Goal: Check status: Check status

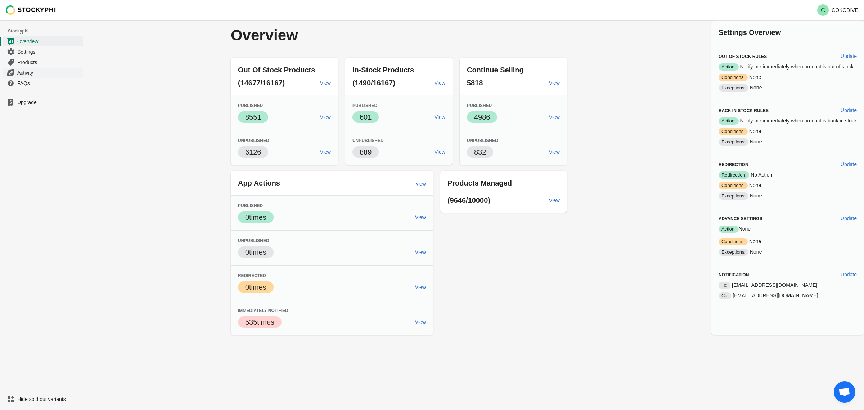
click at [24, 77] on link "Activity" at bounding box center [43, 72] width 80 height 10
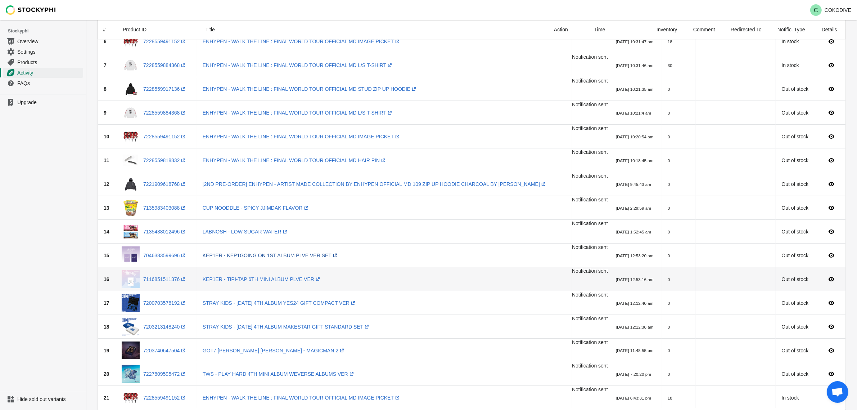
scroll to position [270, 0]
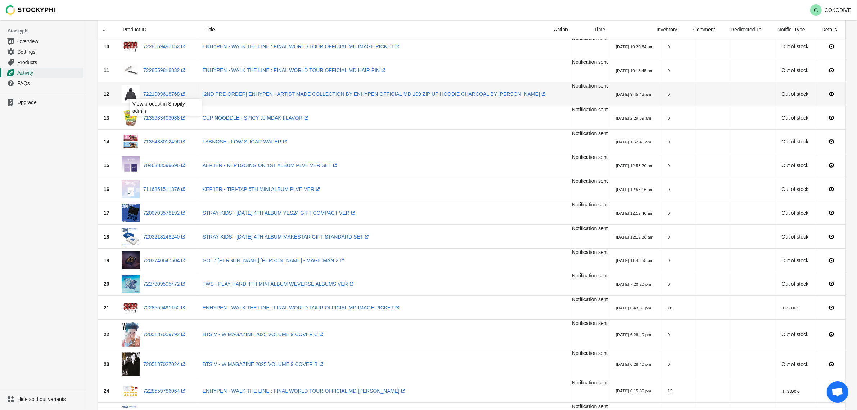
click at [157, 118] on div "View product in Shopify admin" at bounding box center [166, 109] width 84 height 24
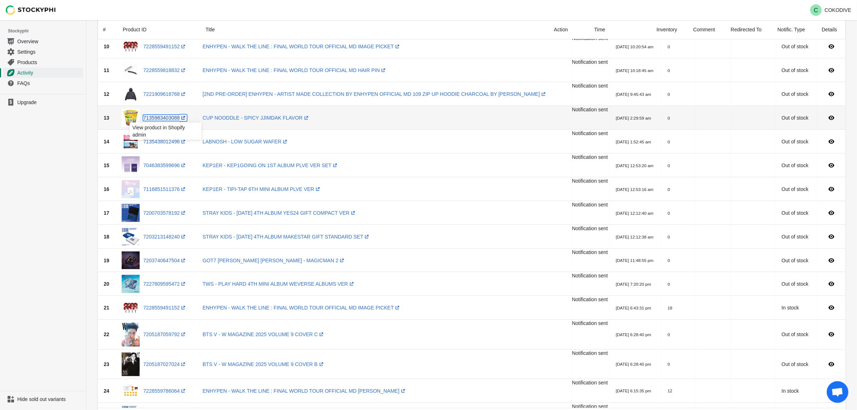
click at [165, 117] on link "7135983403088 (opens a new window)" at bounding box center [165, 118] width 44 height 6
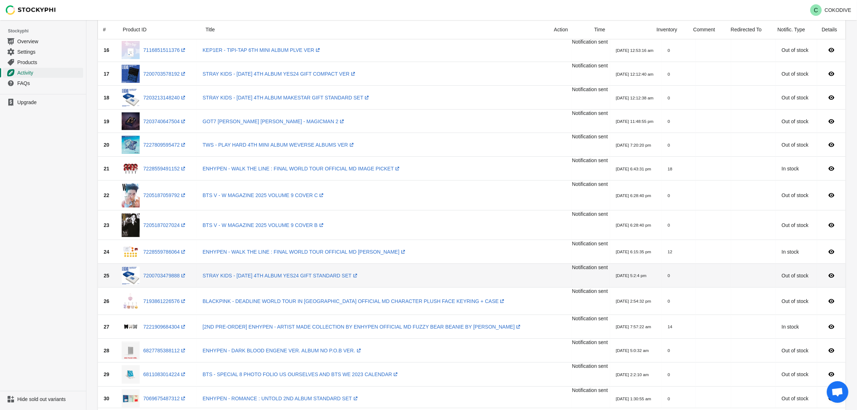
scroll to position [540, 0]
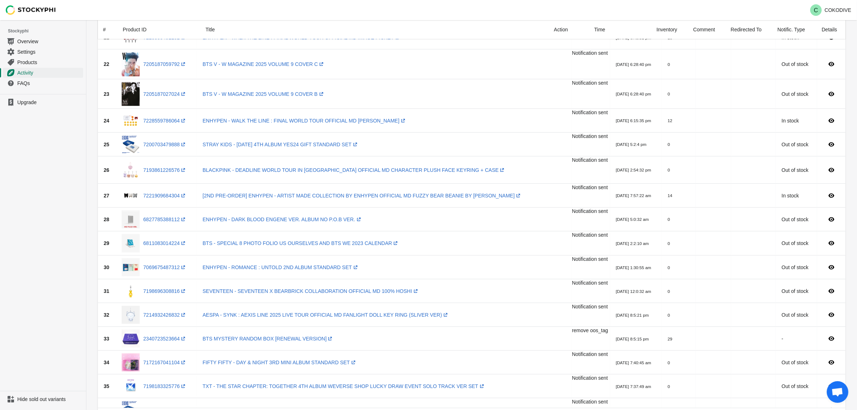
click at [59, 214] on ul "Upgrade" at bounding box center [43, 242] width 86 height 297
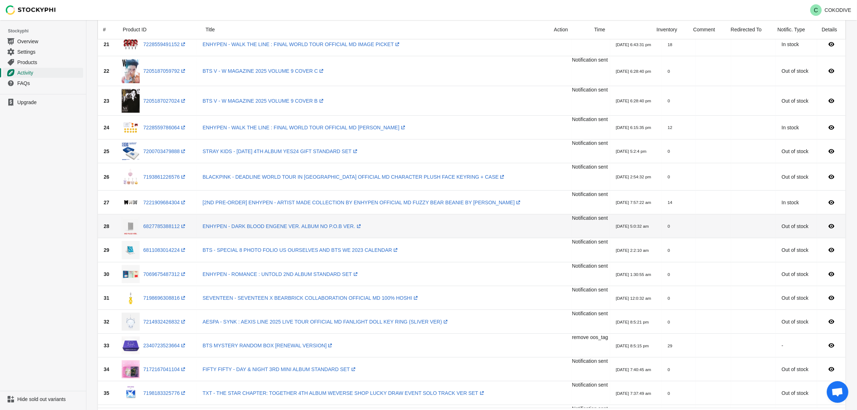
scroll to position [585, 0]
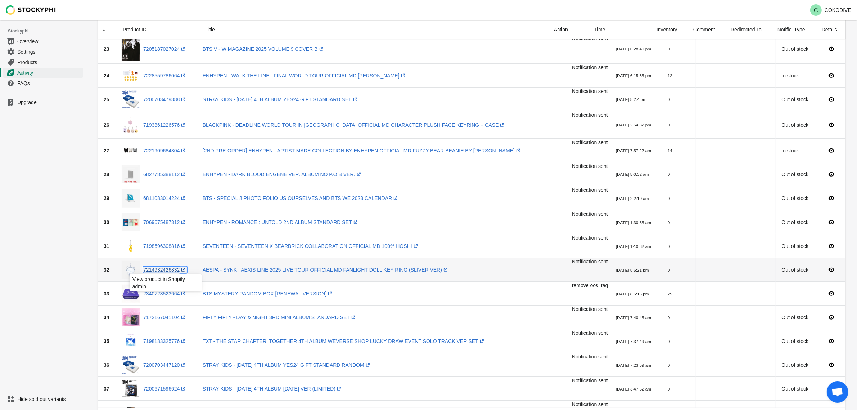
click at [161, 270] on link "7214932426832 (opens a new window)" at bounding box center [165, 270] width 44 height 6
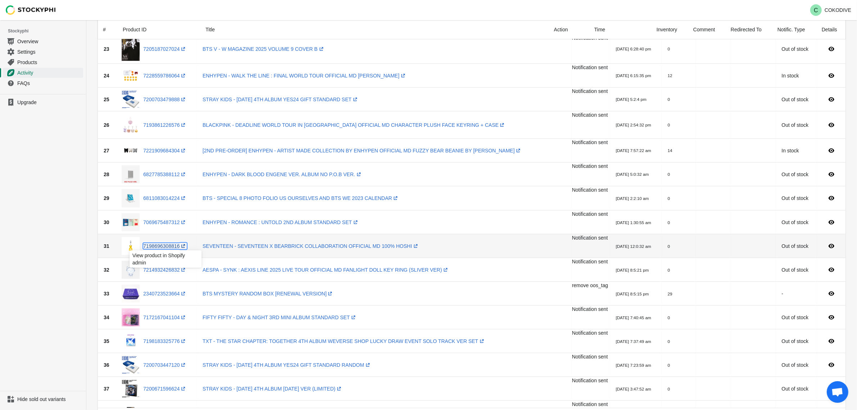
click at [166, 246] on link "7198696308816 (opens a new window)" at bounding box center [165, 246] width 44 height 6
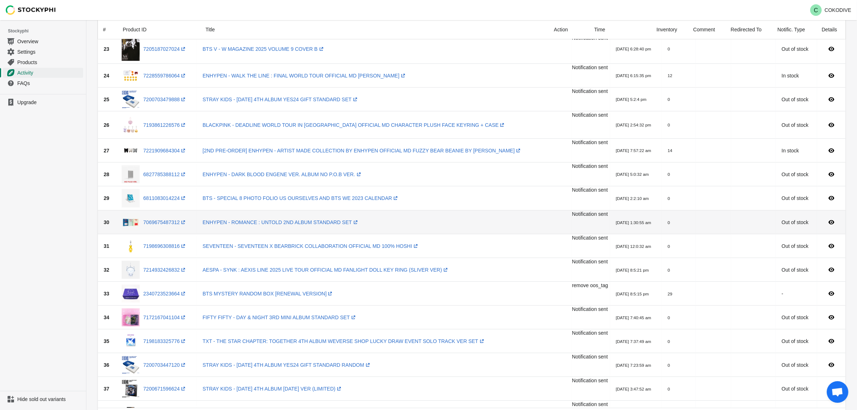
click at [152, 218] on div "7069675487312 (opens a new window)" at bounding box center [157, 222] width 70 height 18
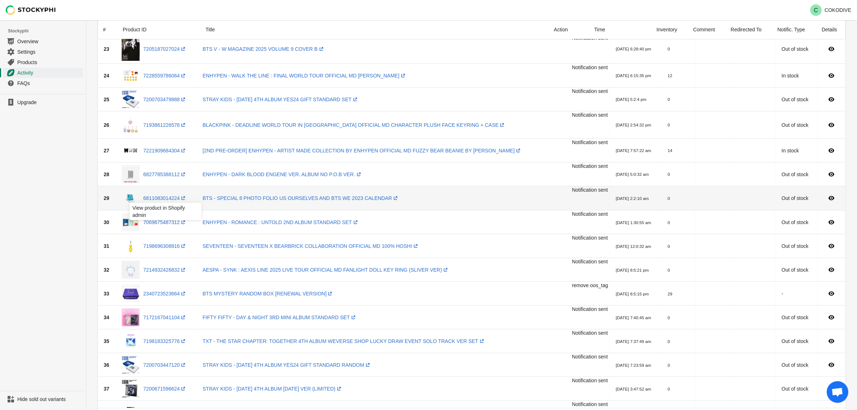
click at [157, 223] on div "View product in Shopify admin" at bounding box center [166, 213] width 84 height 24
click at [151, 200] on link "6811083014224 (opens a new window)" at bounding box center [165, 198] width 44 height 6
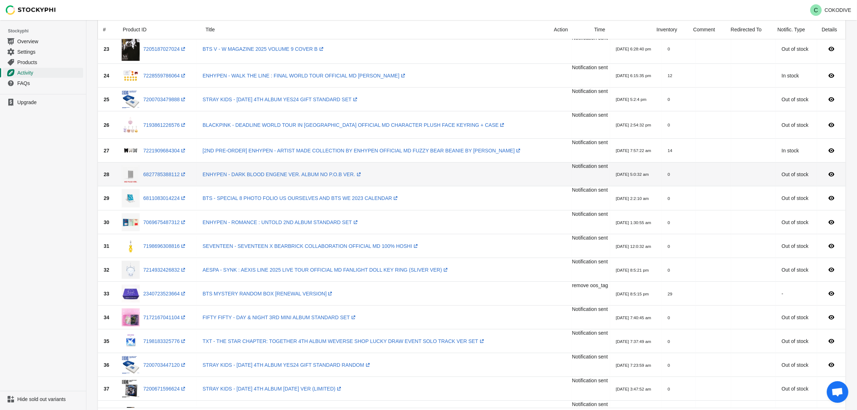
click at [166, 166] on div "6827785388112 (opens a new window)" at bounding box center [157, 174] width 70 height 18
click at [157, 179] on div "View product in Shopify admin" at bounding box center [166, 189] width 84 height 24
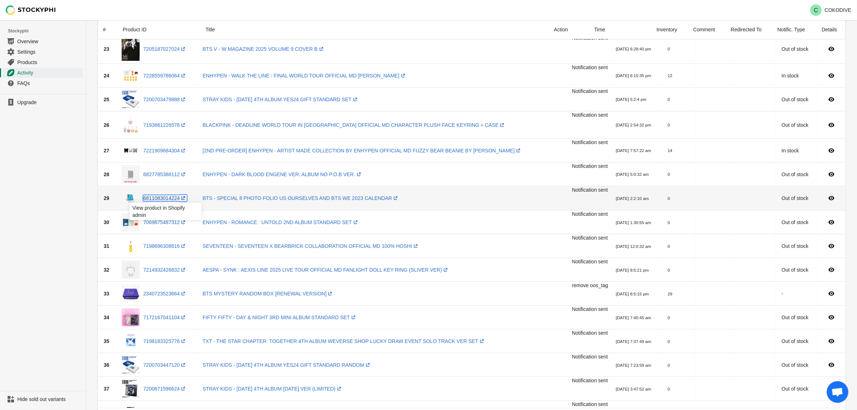
click at [158, 200] on link "6811083014224 (opens a new window)" at bounding box center [165, 198] width 44 height 6
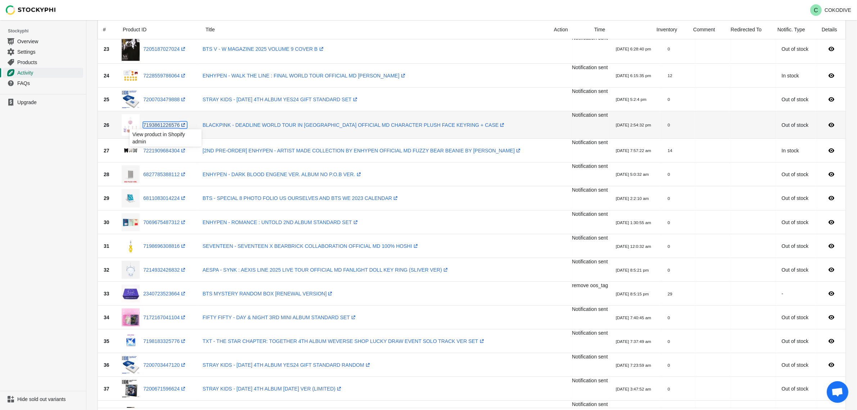
click at [154, 124] on link "7193861226576 (opens a new window)" at bounding box center [165, 125] width 44 height 6
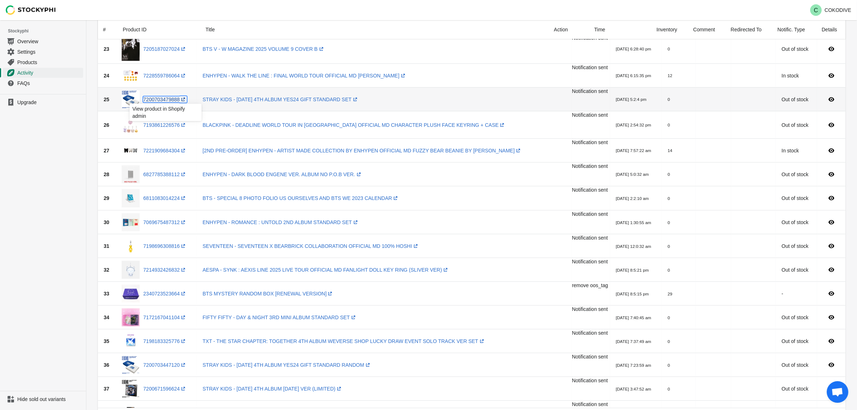
click at [160, 100] on link "7200703479888 (opens a new window)" at bounding box center [165, 100] width 44 height 6
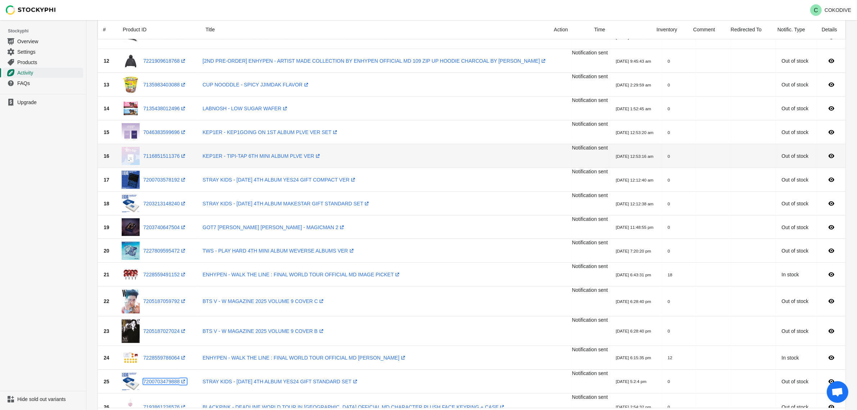
scroll to position [270, 0]
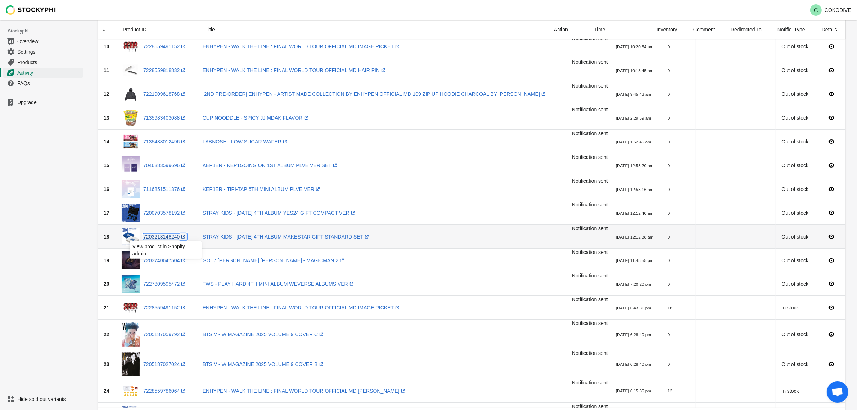
click at [160, 239] on link "7203213148240 (opens a new window)" at bounding box center [165, 237] width 44 height 6
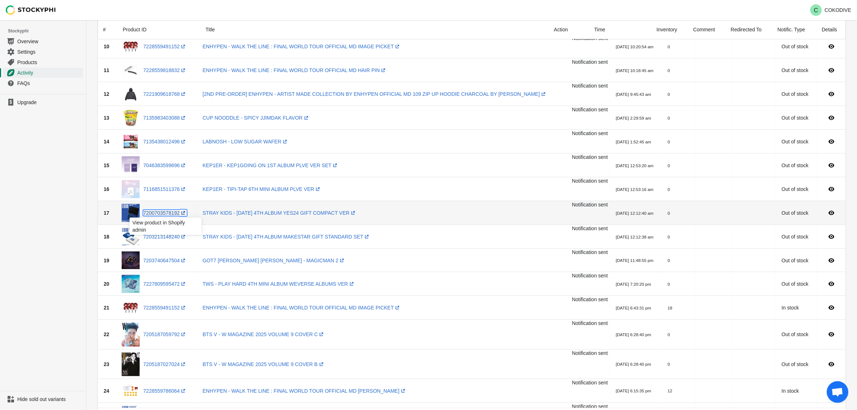
click at [158, 211] on link "7200703578192 (opens a new window)" at bounding box center [165, 213] width 44 height 6
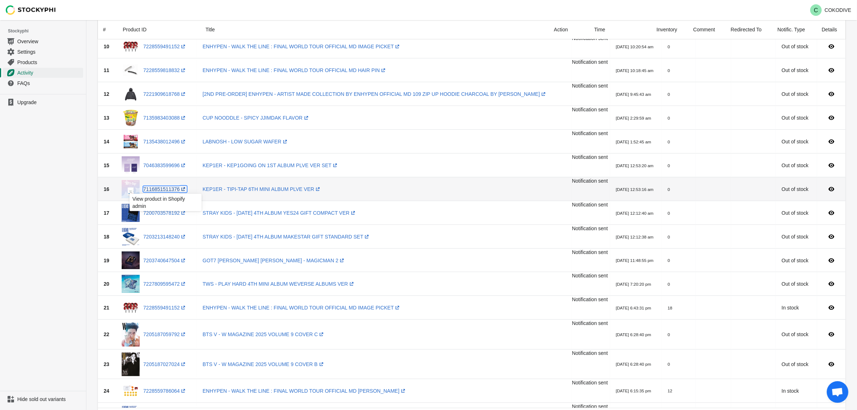
click at [155, 190] on link "7116851511376 (opens a new window)" at bounding box center [165, 189] width 44 height 6
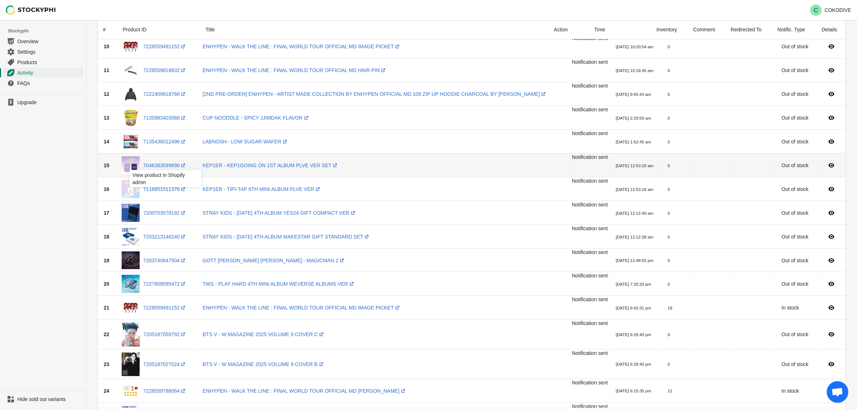
click at [162, 169] on div "View product in Shopify admin" at bounding box center [166, 181] width 84 height 24
click at [152, 169] on div "View product in Shopify admin" at bounding box center [166, 181] width 84 height 24
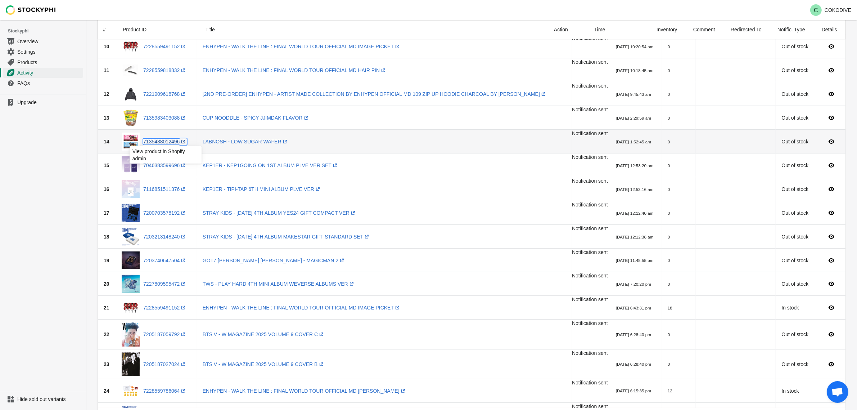
click at [160, 142] on link "7135438012496 (opens a new window)" at bounding box center [165, 142] width 44 height 6
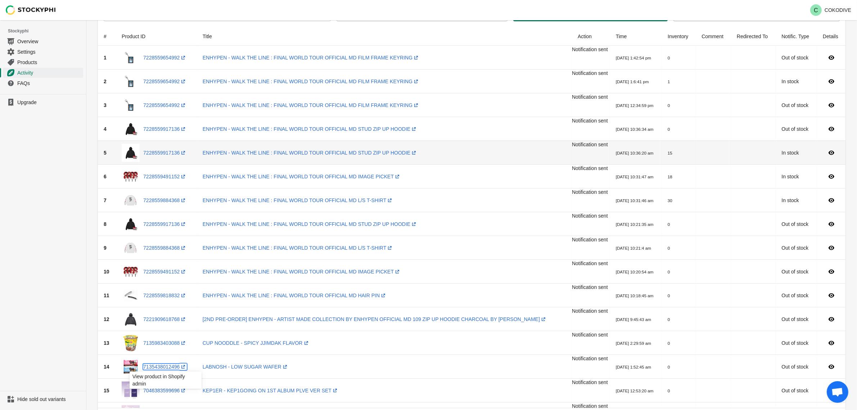
scroll to position [0, 0]
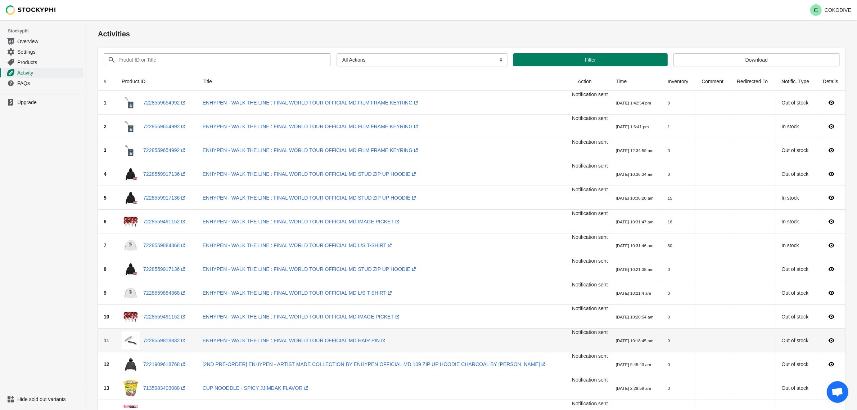
drag, startPoint x: 378, startPoint y: 328, endPoint x: 537, endPoint y: 15, distance: 350.6
